Goal: Task Accomplishment & Management: Manage account settings

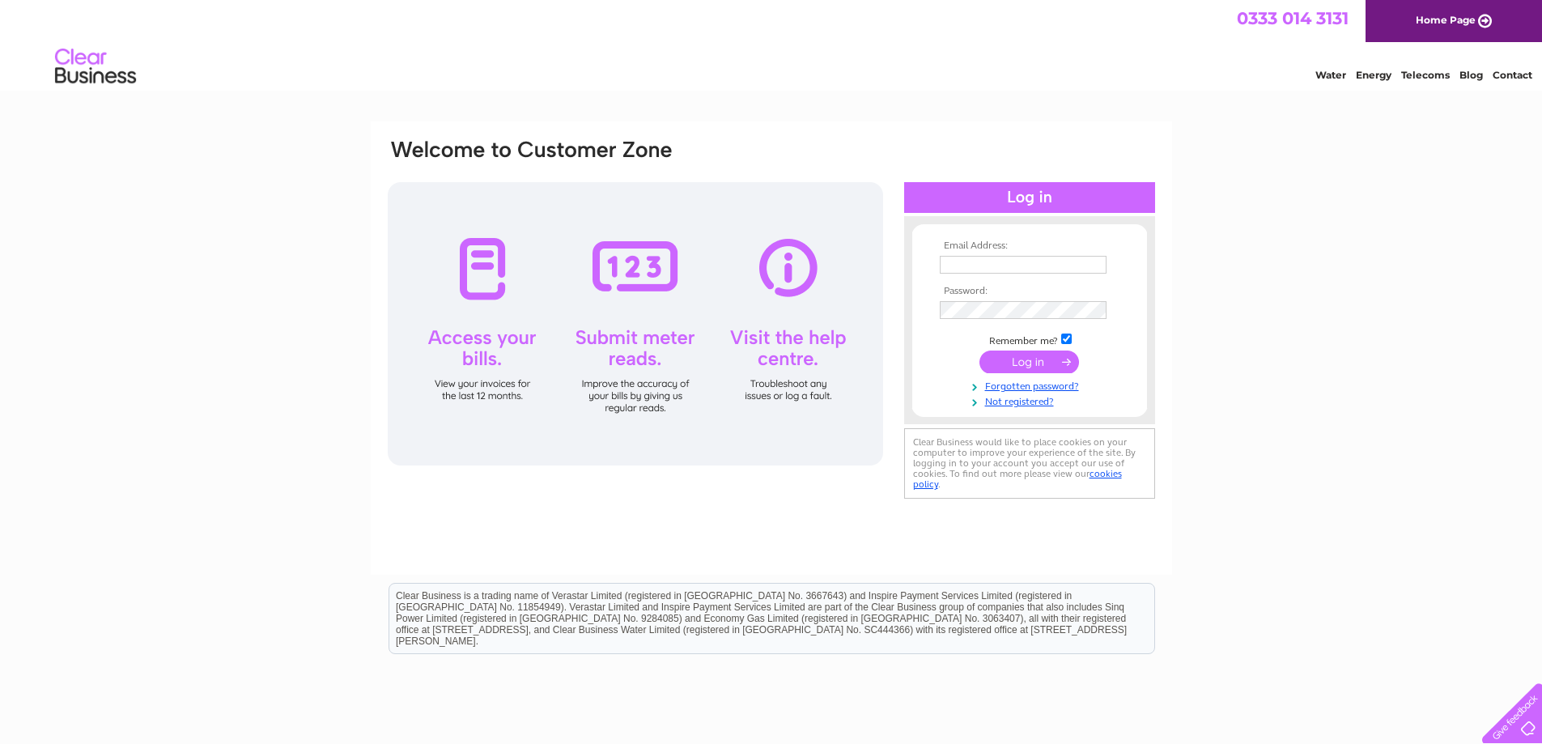
type input "iain@il-media.co.uk"
click at [1046, 357] on input "submit" at bounding box center [1030, 362] width 100 height 23
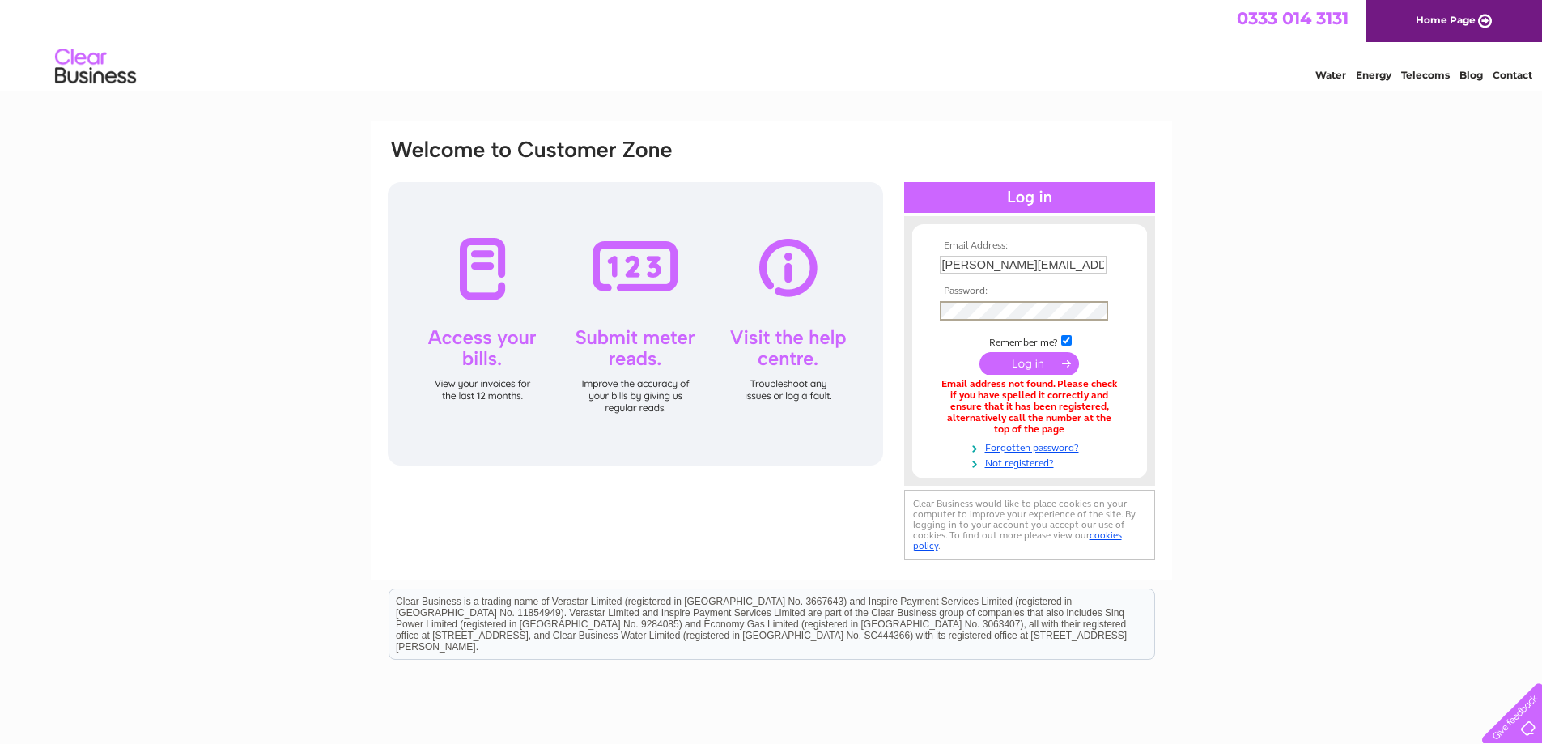
click at [960, 270] on input "[PERSON_NAME][EMAIL_ADDRESS][DOMAIN_NAME]" at bounding box center [1023, 265] width 167 height 18
type input "[EMAIL_ADDRESS][DOMAIN_NAME]"
click at [980, 352] on input "submit" at bounding box center [1030, 363] width 100 height 23
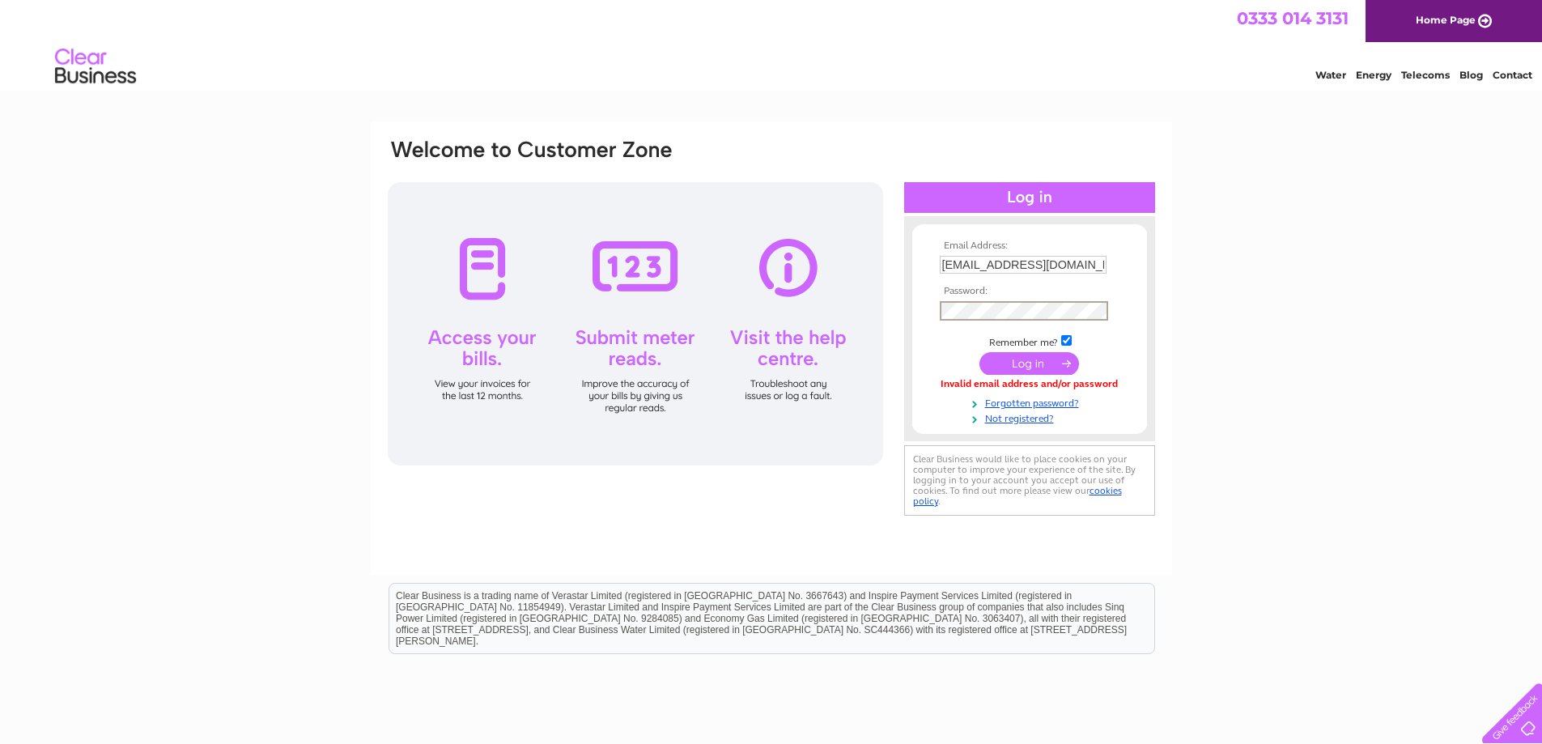
click at [980, 352] on input "submit" at bounding box center [1030, 363] width 100 height 23
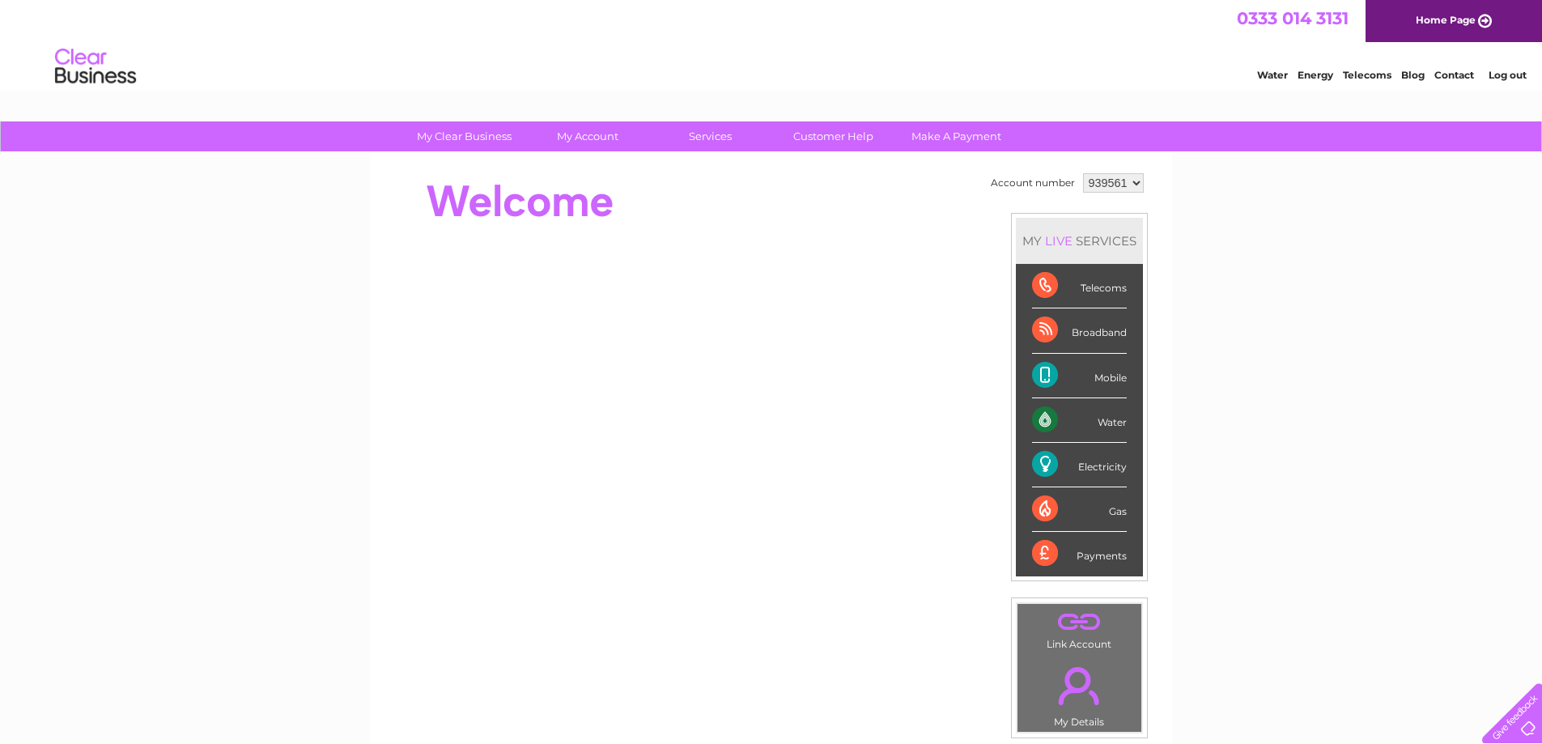
click at [1081, 291] on div "Telecoms" at bounding box center [1079, 286] width 95 height 45
click at [1051, 287] on div "Telecoms" at bounding box center [1079, 286] width 95 height 45
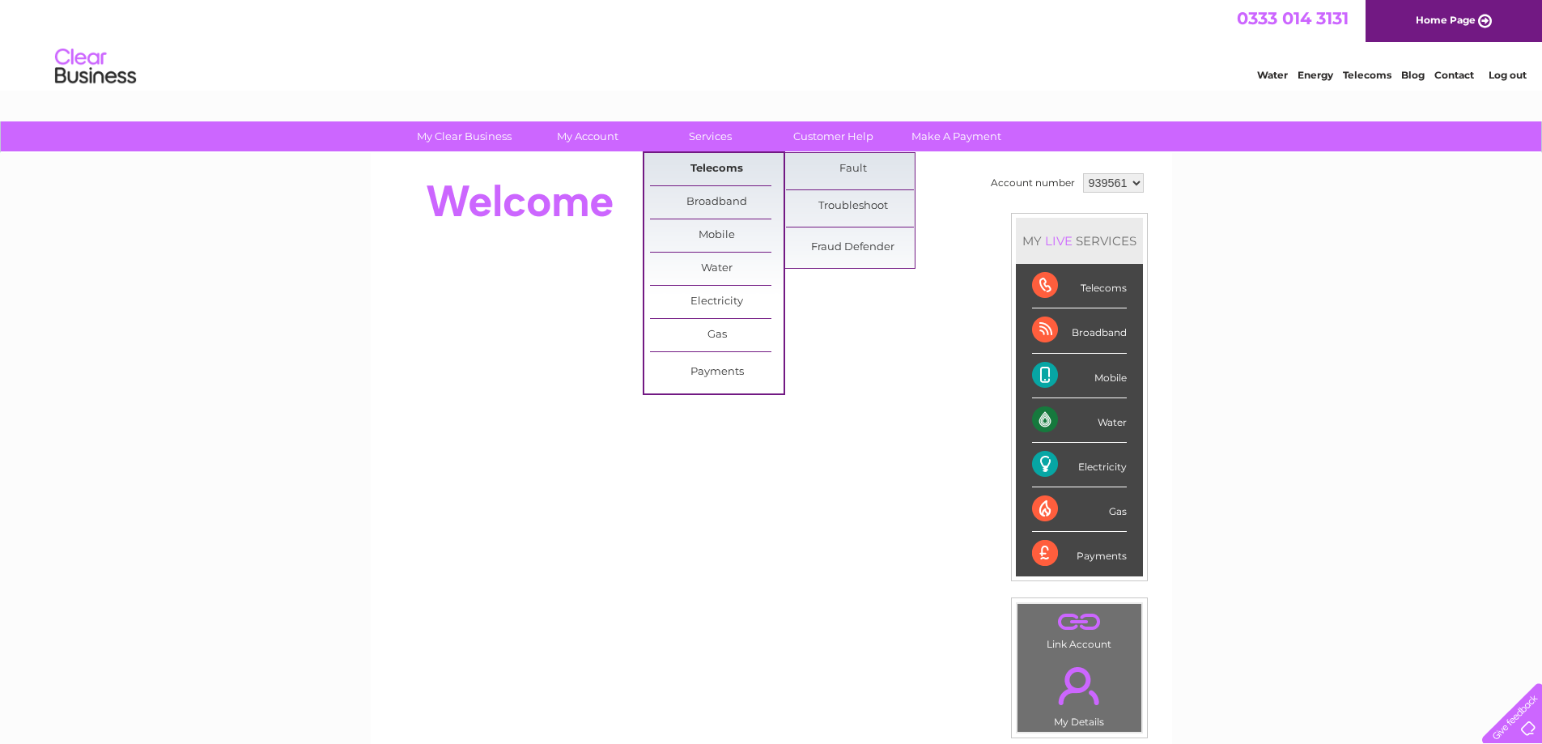
click at [710, 160] on link "Telecoms" at bounding box center [717, 169] width 134 height 32
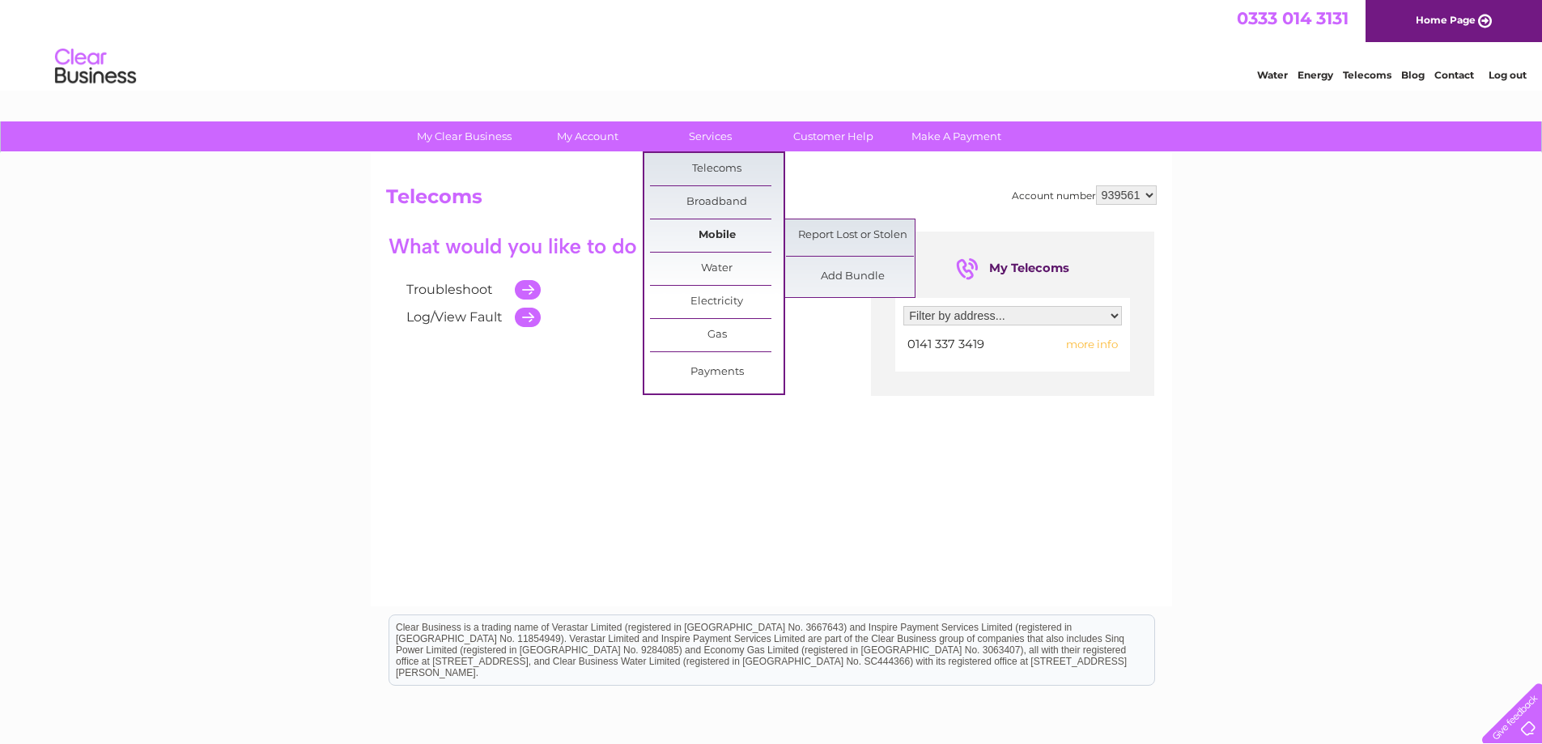
click at [718, 228] on link "Mobile" at bounding box center [717, 235] width 134 height 32
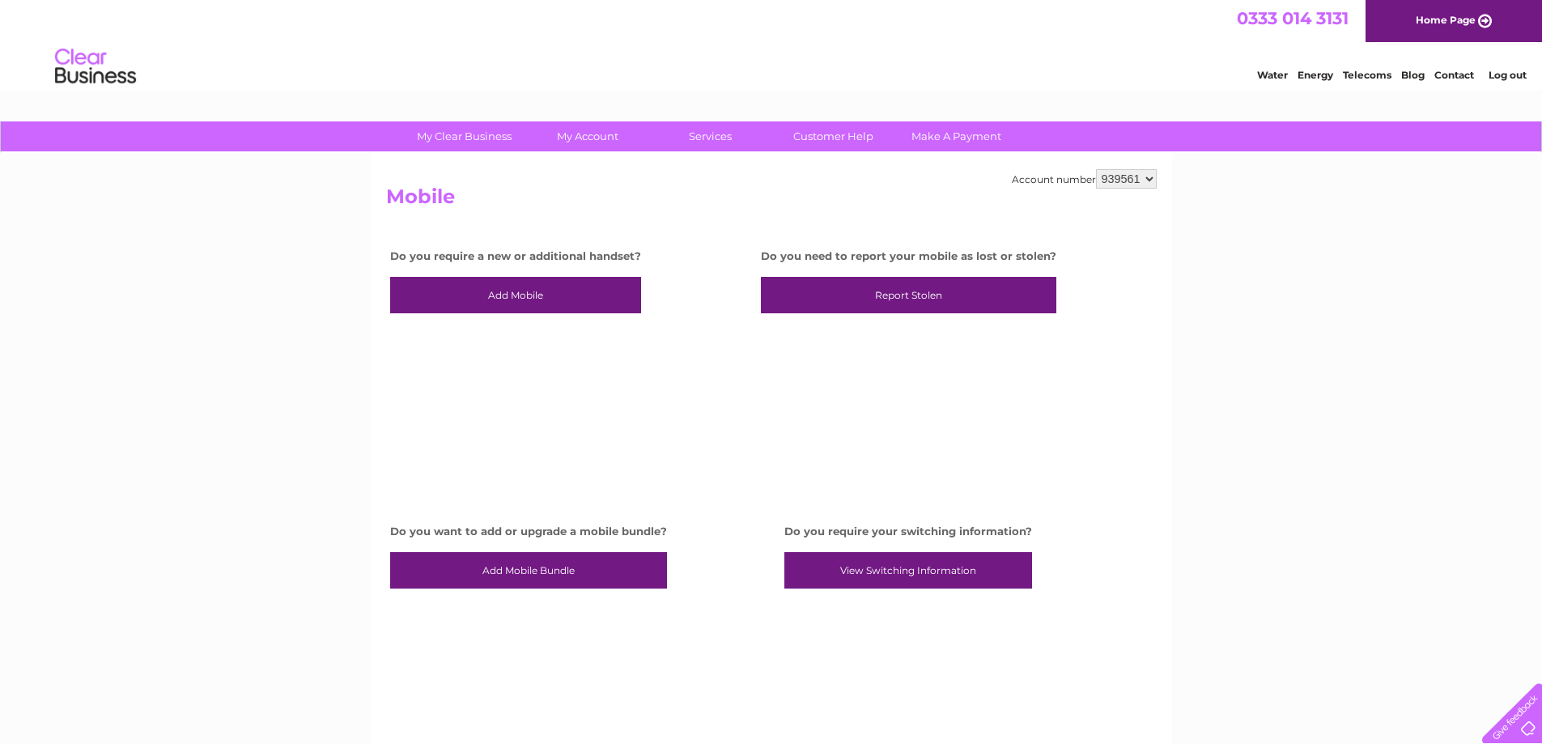
click at [1252, 253] on div "My Clear Business Login Details My Details My Preferences Link Account My Accou…" at bounding box center [771, 598] width 1542 height 954
click at [1128, 182] on select "939561" at bounding box center [1126, 178] width 61 height 19
click at [1249, 216] on div "My Clear Business Login Details My Details My Preferences Link Account My Accou…" at bounding box center [771, 598] width 1542 height 954
click at [484, 569] on link "Add Mobile Bundle" at bounding box center [528, 570] width 277 height 37
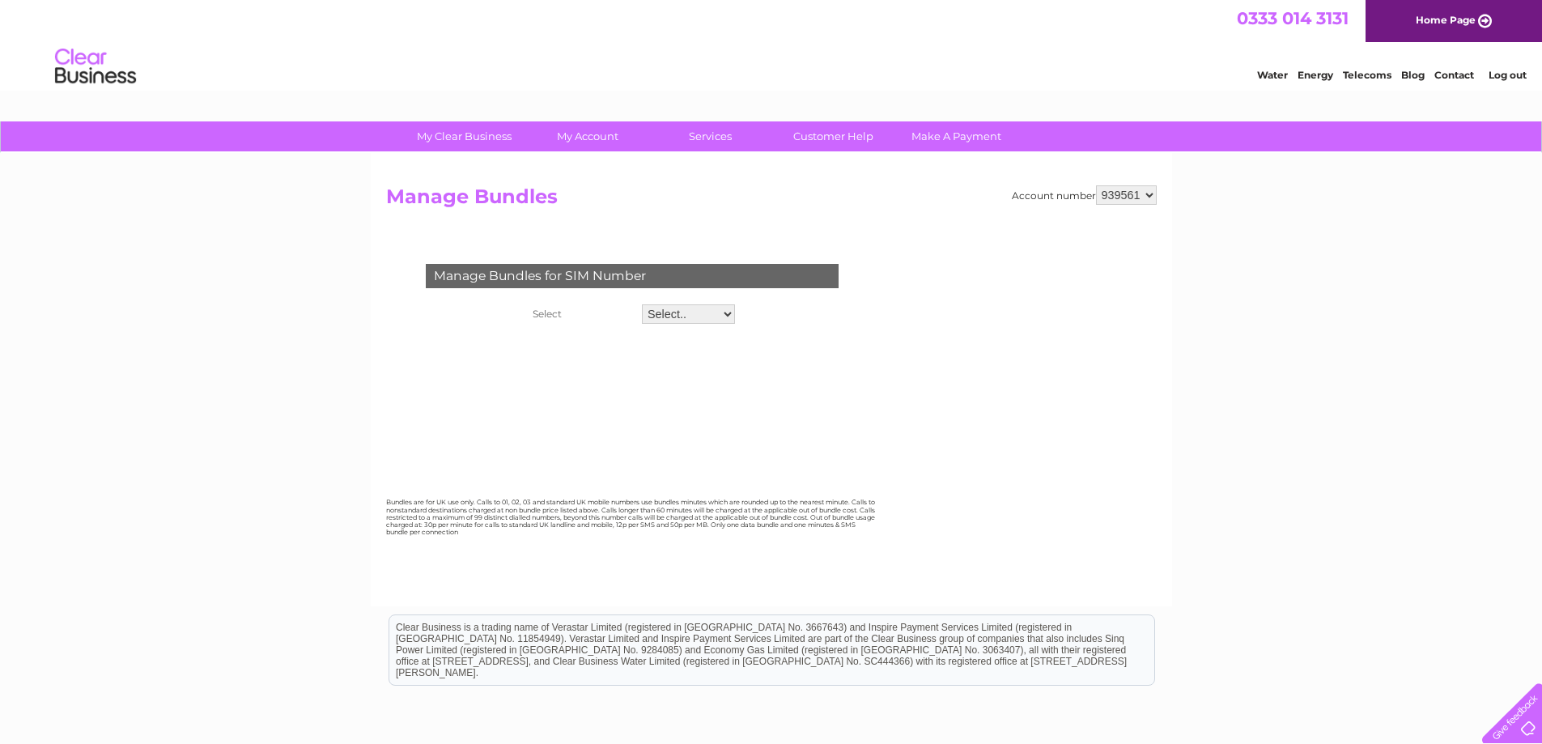
drag, startPoint x: 0, startPoint y: 0, endPoint x: 653, endPoint y: 313, distance: 724.3
click at [653, 313] on select "Select.. 07450231846 07481138006" at bounding box center [688, 313] width 93 height 19
select select "125337"
click at [641, 304] on select "Select.. 07450231846 07481138006" at bounding box center [688, 314] width 95 height 21
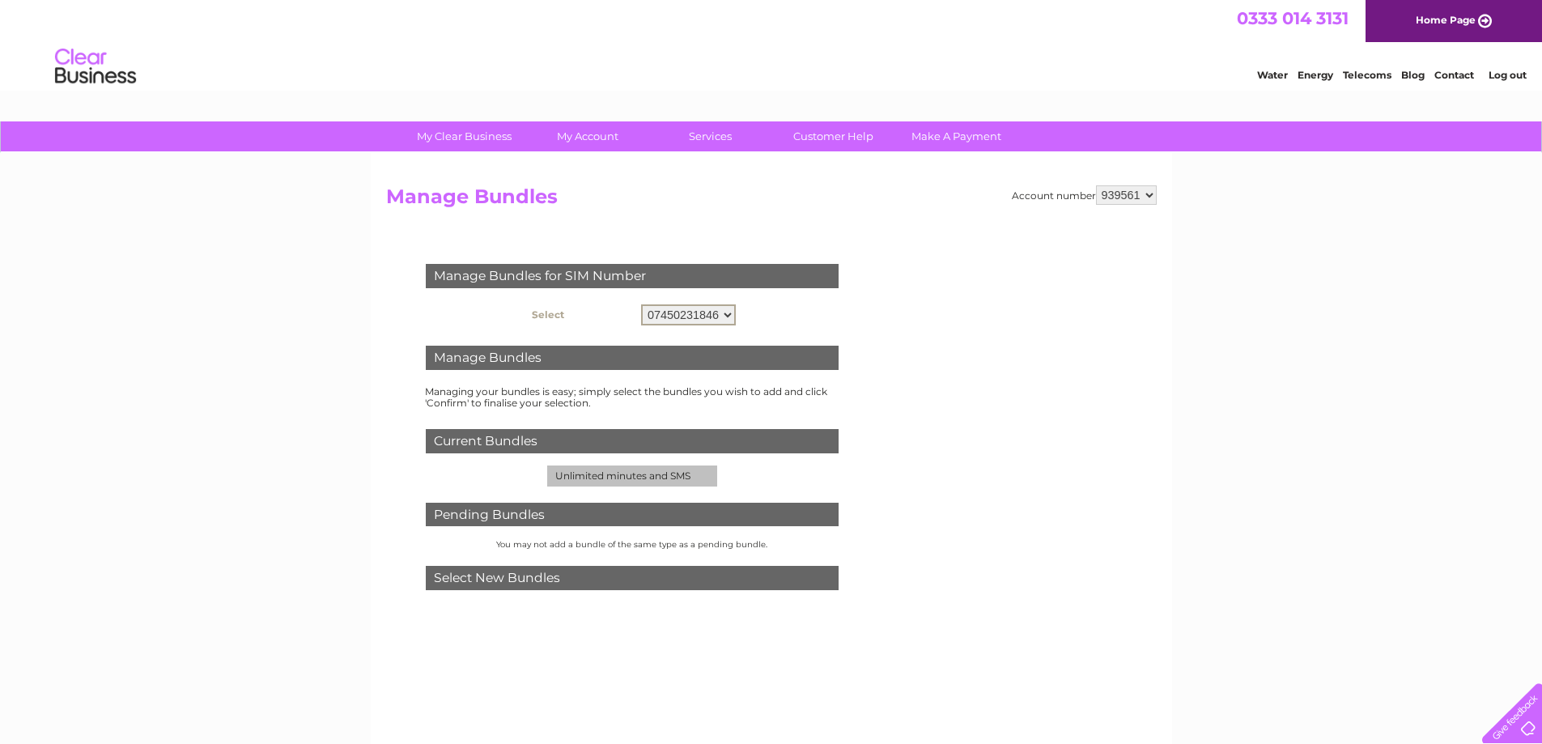
click at [668, 319] on select "Select.. 07450231846 07481138006" at bounding box center [688, 314] width 95 height 21
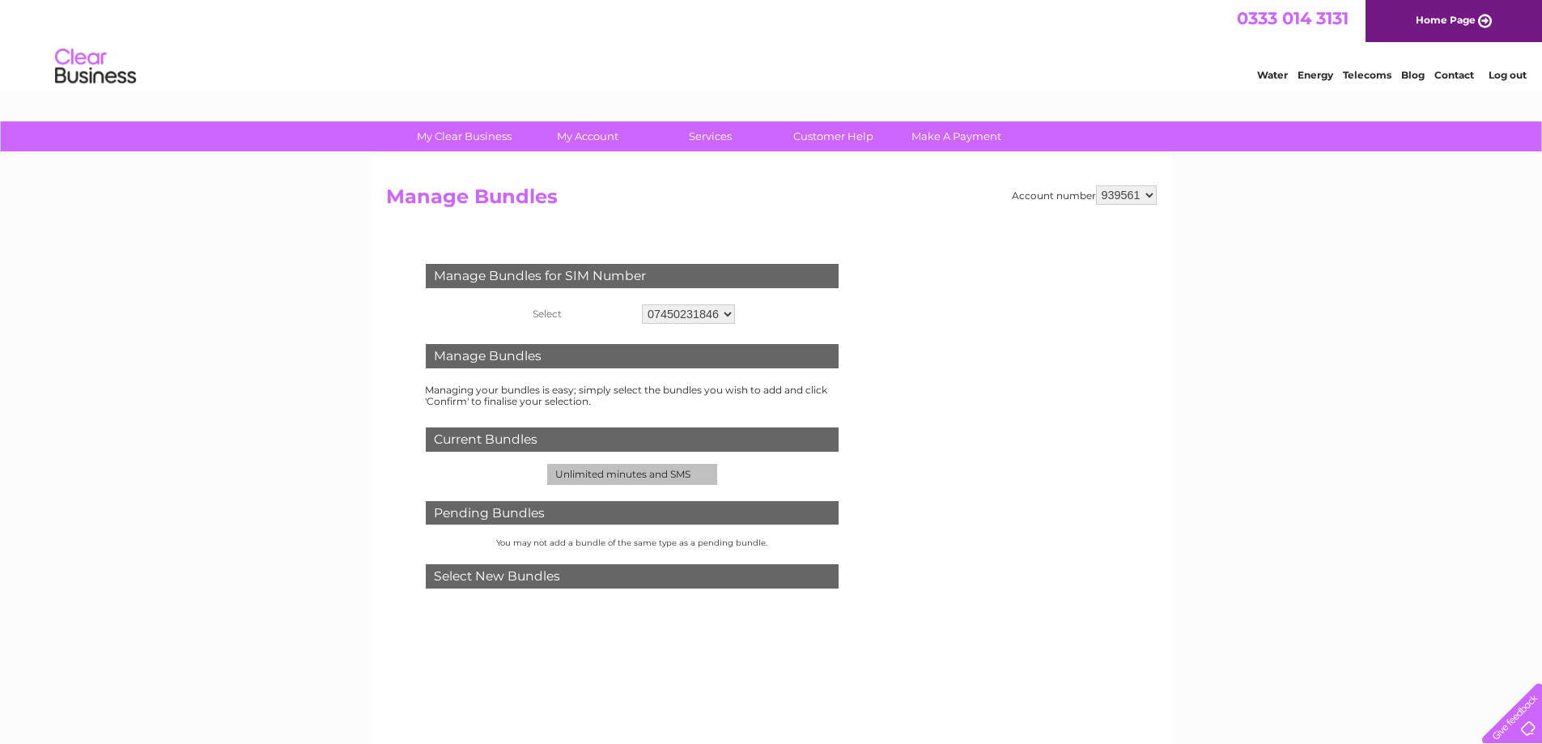
click at [913, 355] on div "Manage Bundles for SIM Number Select Select.. 07450231846 07481138006 Manage Bu…" at bounding box center [771, 520] width 771 height 577
